Goal: Transaction & Acquisition: Subscribe to service/newsletter

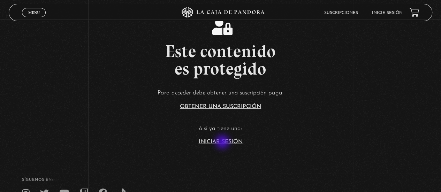
click at [223, 143] on link "Iniciar Sesión" at bounding box center [221, 142] width 44 height 6
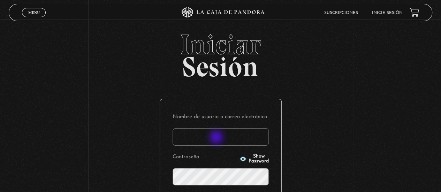
click at [217, 138] on input "Nombre de usuario o correo electrónico" at bounding box center [221, 136] width 96 height 17
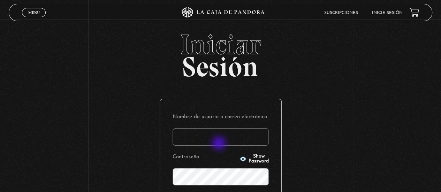
type input "chelors@gmail.com"
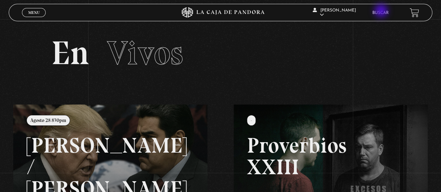
click at [382, 12] on link "Buscar" at bounding box center [381, 13] width 16 height 4
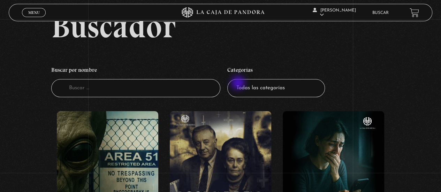
scroll to position [70, 0]
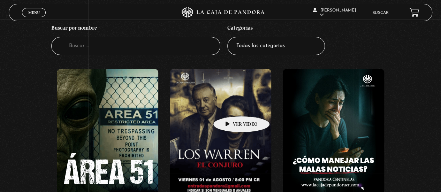
click at [231, 106] on figure at bounding box center [221, 132] width 102 height 126
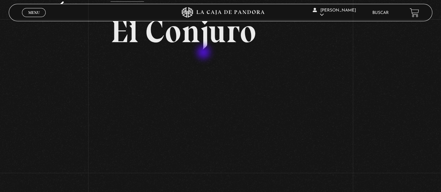
scroll to position [70, 0]
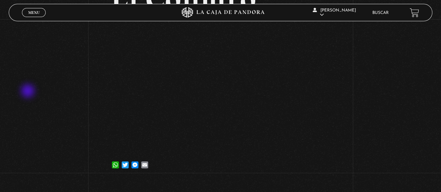
click at [29, 92] on div "Volver [DATE] [GEOGRAPHIC_DATA] WhatsApp Twitter Messenger Email" at bounding box center [220, 65] width 441 height 232
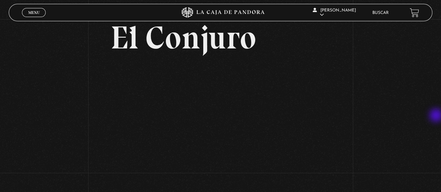
scroll to position [40, 0]
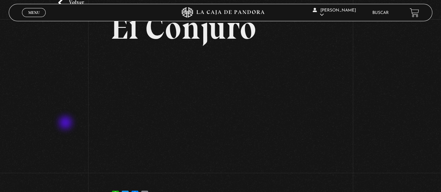
click at [66, 124] on div "Volver [DATE] [GEOGRAPHIC_DATA] WhatsApp Twitter Messenger Email" at bounding box center [220, 95] width 441 height 232
